Goal: Task Accomplishment & Management: Use online tool/utility

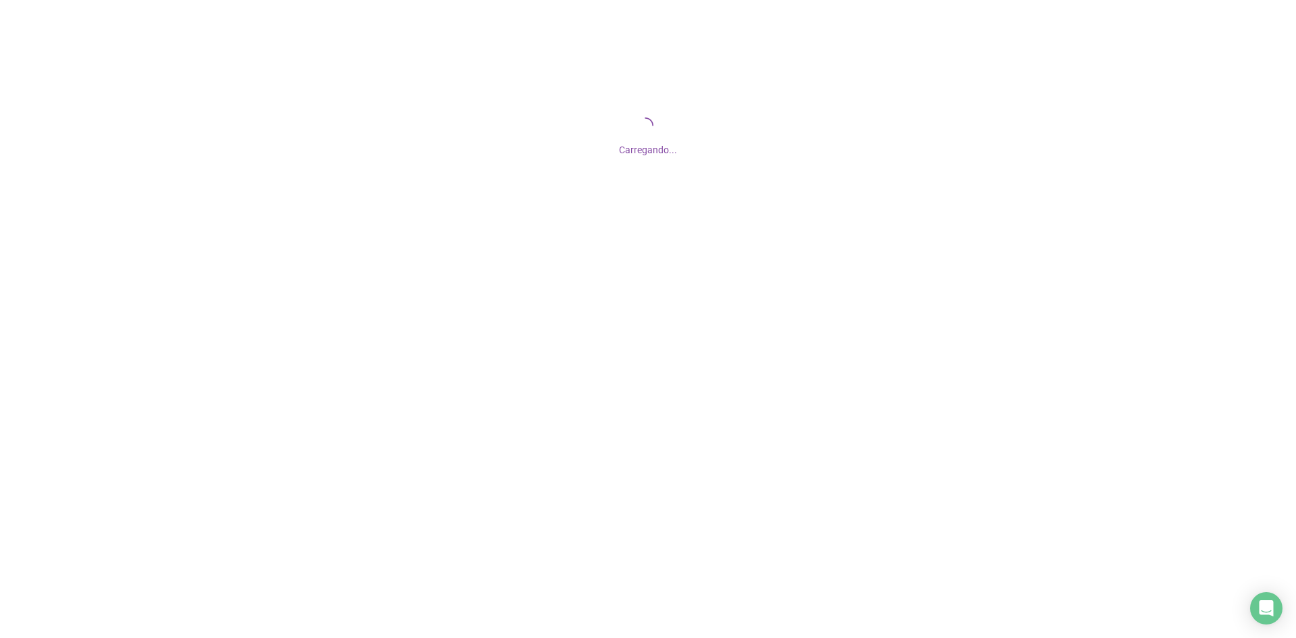
drag, startPoint x: 671, startPoint y: 160, endPoint x: 735, endPoint y: 160, distance: 64.1
click at [733, 160] on div "Carregando..." at bounding box center [648, 135] width 1296 height 270
click at [622, 155] on span "Carregando..." at bounding box center [648, 149] width 58 height 11
click at [715, 155] on div "Carregando..." at bounding box center [648, 146] width 1296 height 22
click at [656, 165] on div "Carregando..." at bounding box center [648, 135] width 1296 height 270
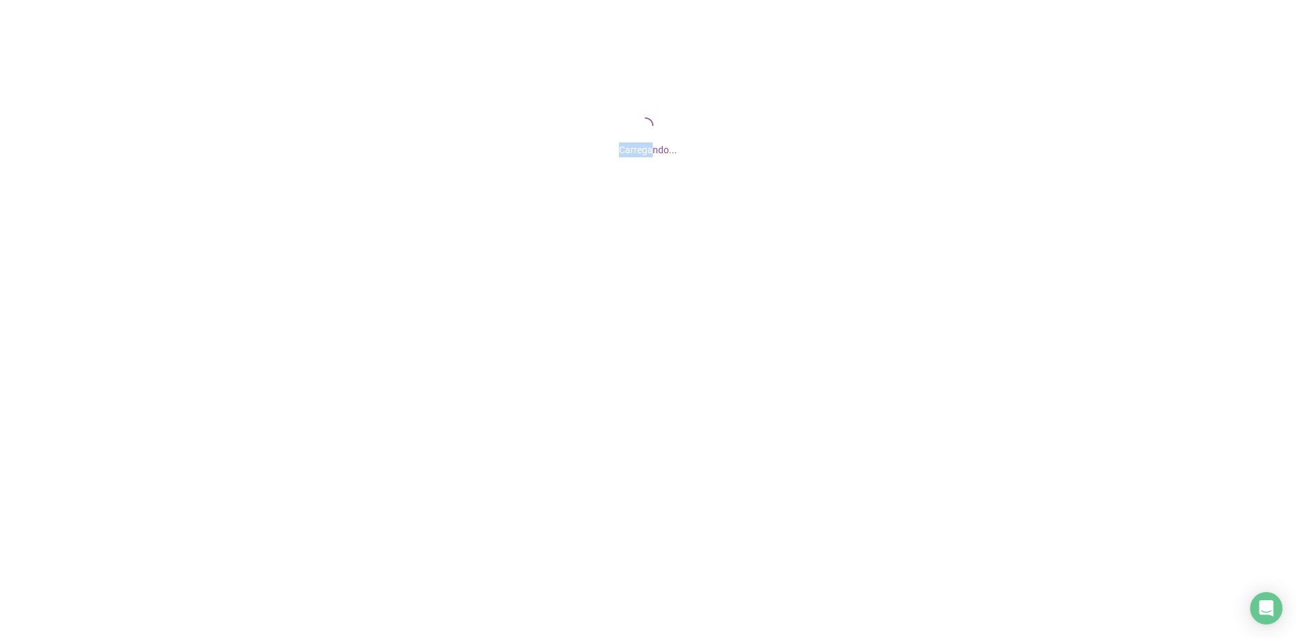
drag, startPoint x: 638, startPoint y: 150, endPoint x: 741, endPoint y: 151, distance: 102.6
click at [741, 151] on div "Carregando..." at bounding box center [648, 146] width 1296 height 22
click at [616, 161] on div "Carregando..." at bounding box center [648, 135] width 1296 height 270
drag, startPoint x: 605, startPoint y: 151, endPoint x: 858, endPoint y: 136, distance: 252.8
click at [805, 147] on div "Carregando..." at bounding box center [648, 146] width 1296 height 22
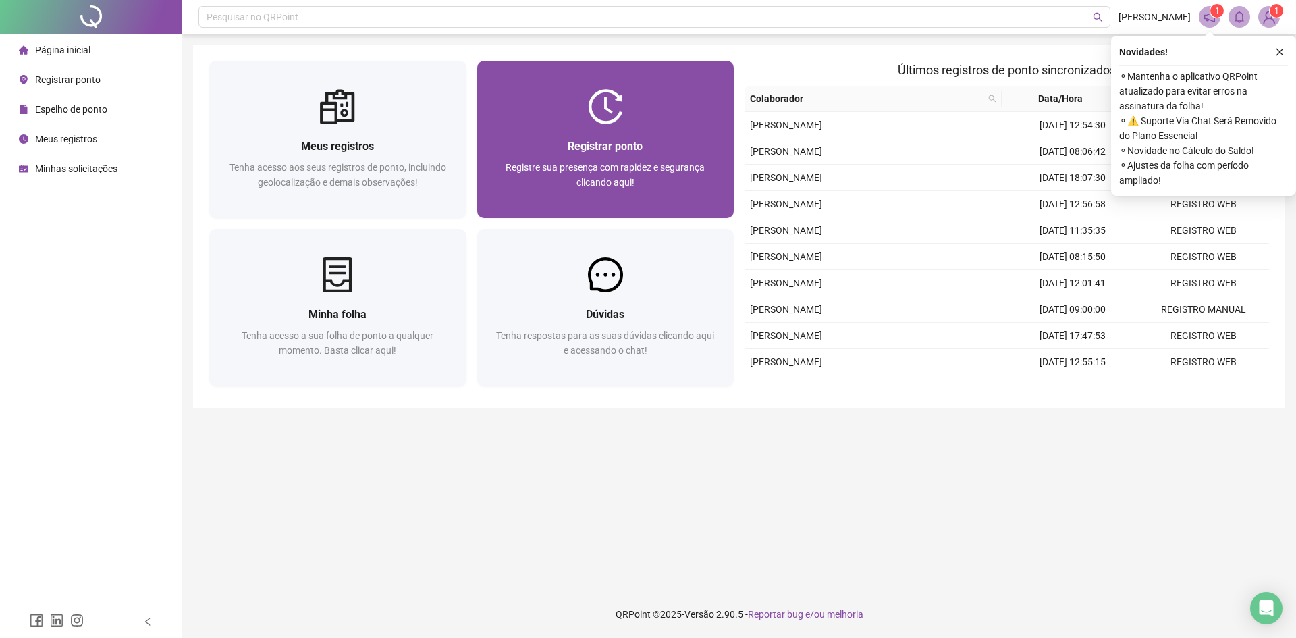
click at [658, 164] on span "Registre sua presença com rapidez e segurança clicando aqui!" at bounding box center [604, 175] width 199 height 26
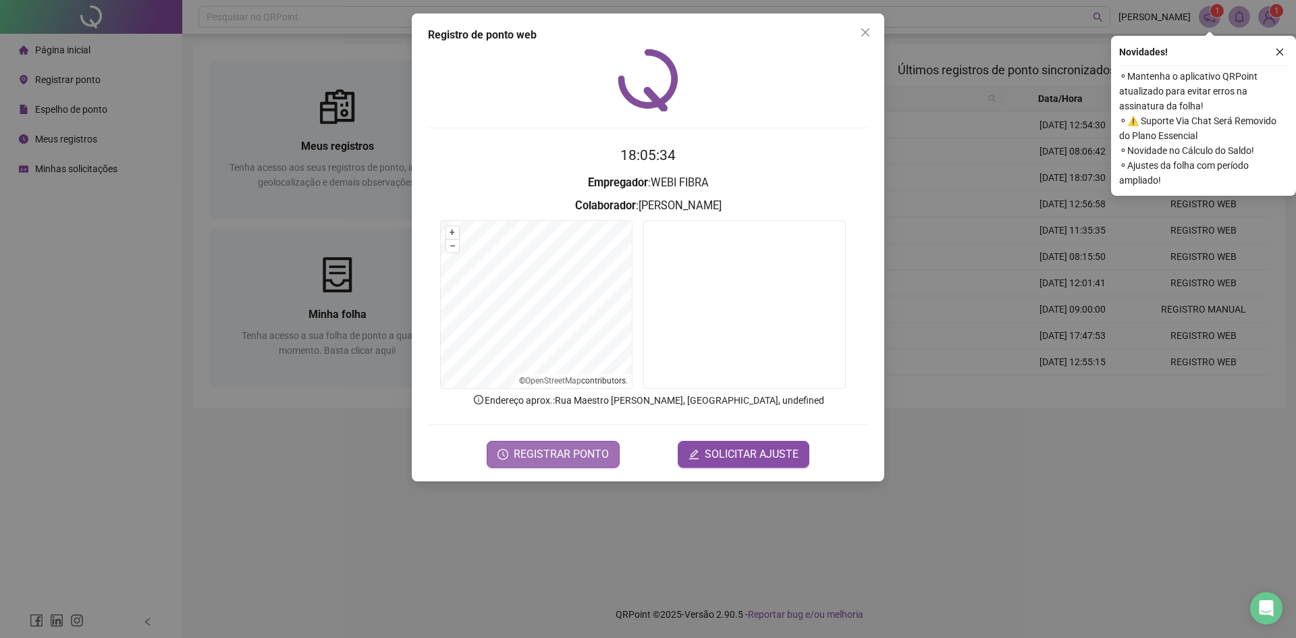
click at [555, 449] on span "REGISTRAR PONTO" at bounding box center [560, 454] width 95 height 16
